Goal: Information Seeking & Learning: Learn about a topic

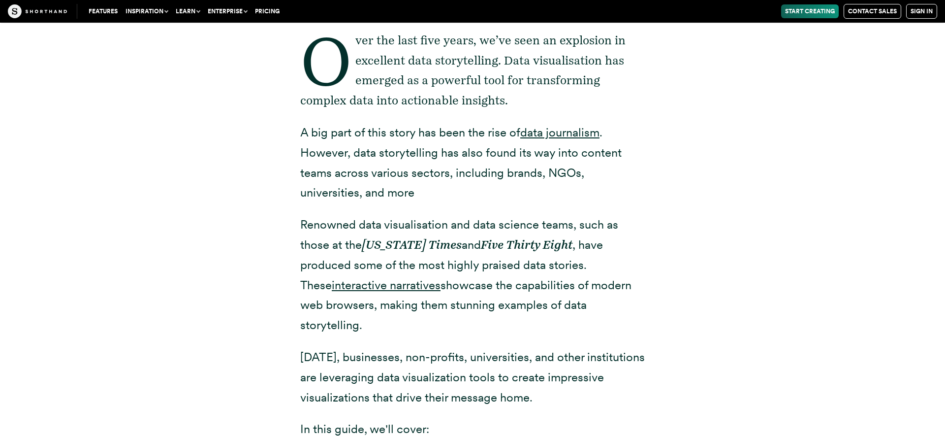
scroll to position [449, 0]
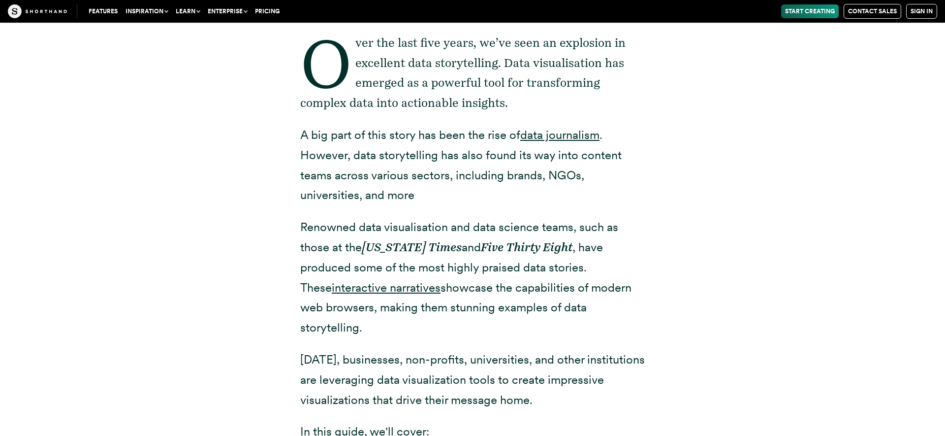
click at [498, 259] on p "Renowned data visualisation and data science teams, such as those at the [US_ST…" at bounding box center [472, 277] width 345 height 121
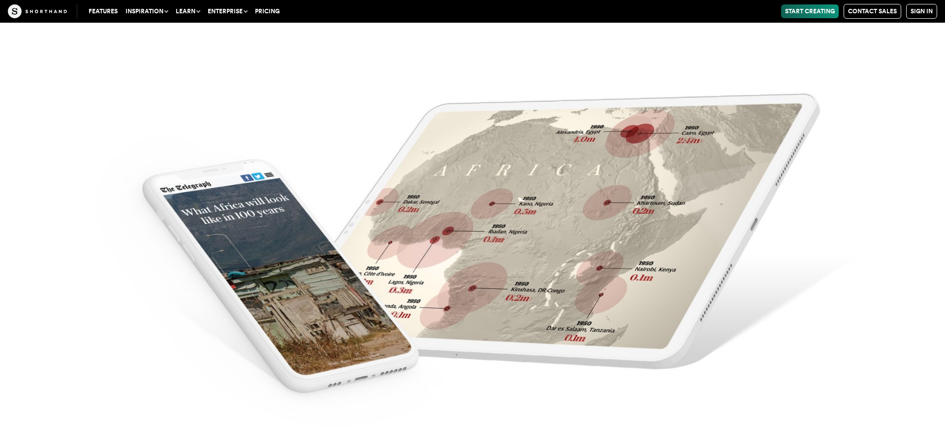
scroll to position [9681, 0]
click at [100, 12] on link "Features" at bounding box center [103, 11] width 37 height 14
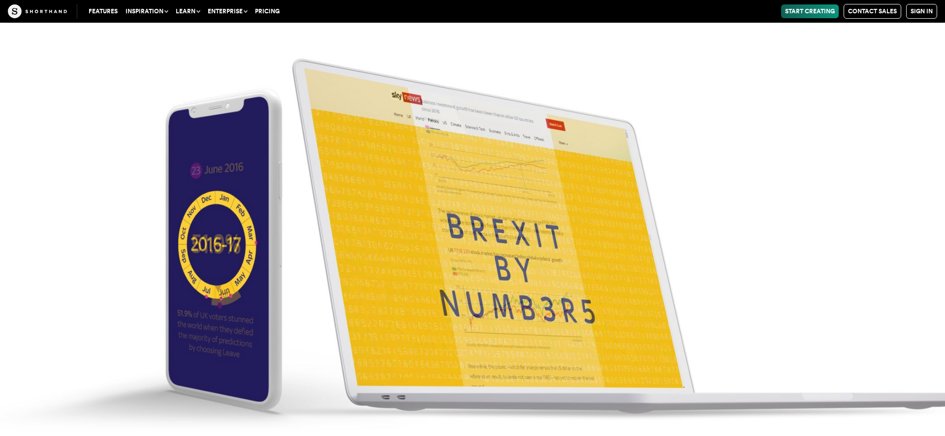
scroll to position [3978, 0]
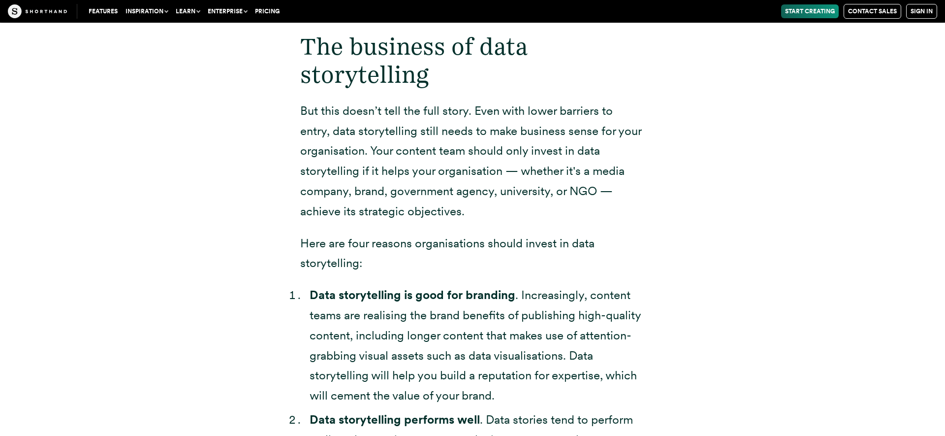
scroll to position [2626, 0]
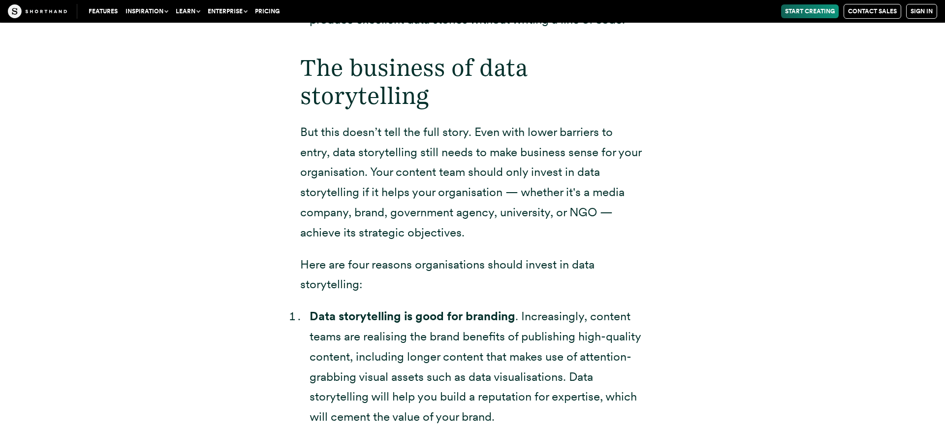
click at [264, 12] on link "Pricing" at bounding box center [267, 11] width 32 height 14
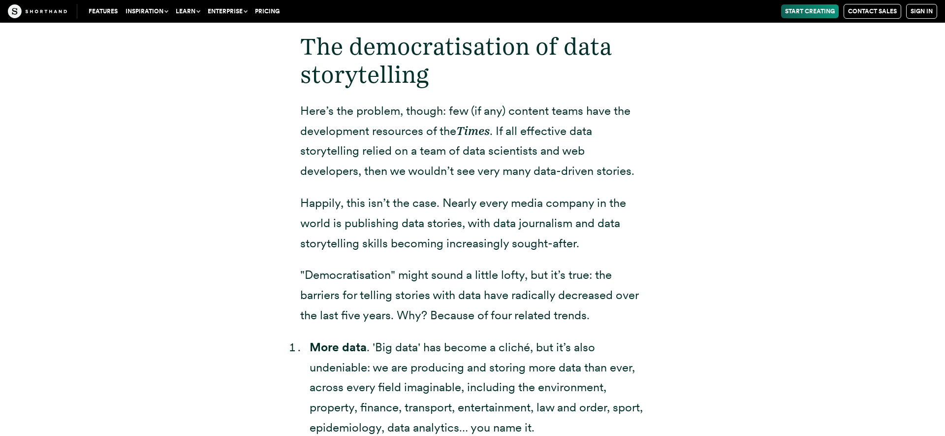
scroll to position [1805, 0]
click at [310, 166] on div "The democratisation of data storytelling Here’s the problem, though: few (if an…" at bounding box center [472, 441] width 345 height 819
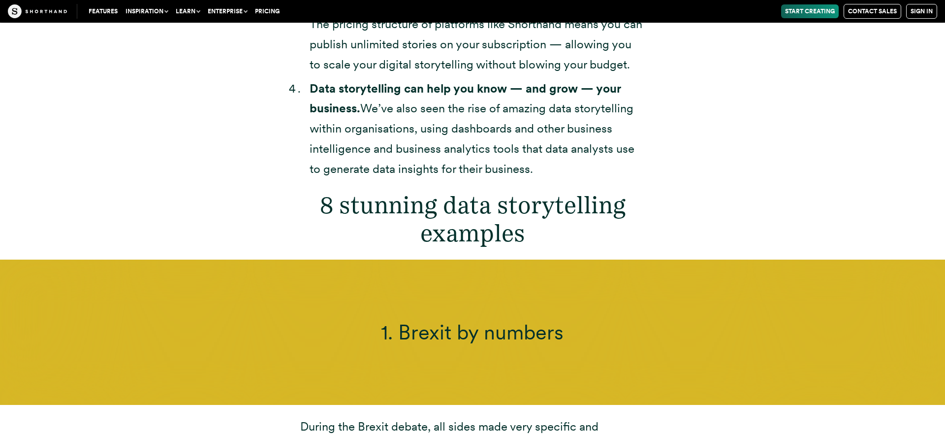
scroll to position [3539, 0]
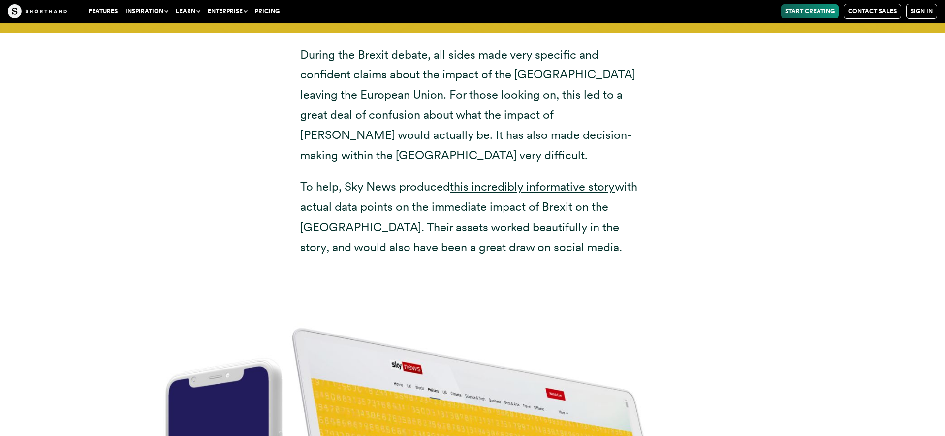
scroll to position [3664, 0]
